Goal: Find specific page/section: Find specific page/section

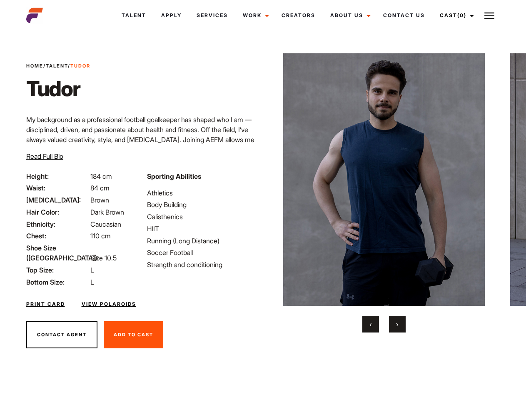
click at [455, 15] on link "Cast (0)" at bounding box center [455, 15] width 47 height 22
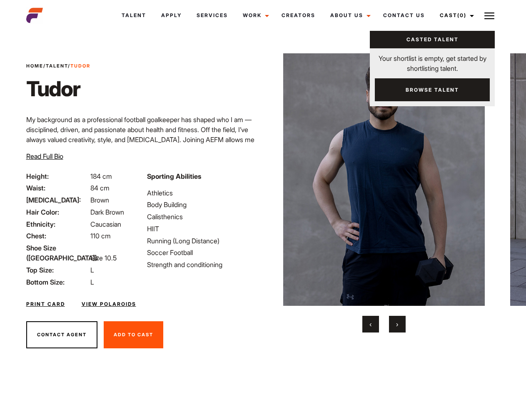
click at [489, 15] on img at bounding box center [489, 16] width 10 height 10
click at [384, 193] on img at bounding box center [384, 179] width 202 height 252
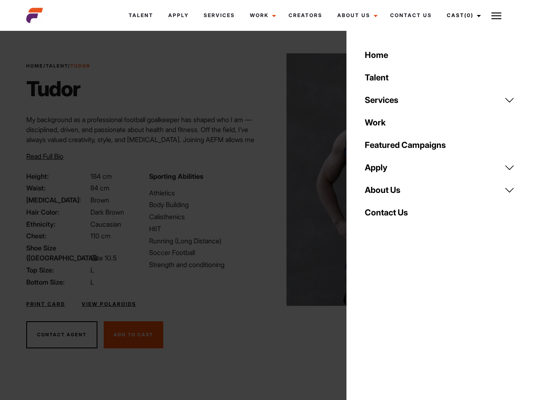
click at [263, 179] on div "Sporting Abilities Athletics Body Building Calisthenics HIIT Running (Long Dist…" at bounding box center [205, 229] width 122 height 116
click at [371, 324] on div "Home Talent Services Talent Casting Photography Videography Creative Hair and M…" at bounding box center [439, 200] width 187 height 400
click at [397, 324] on div "Home Talent Services Talent Casting Photography Videography Creative Hair and M…" at bounding box center [439, 200] width 187 height 400
